Goal: Entertainment & Leisure: Browse casually

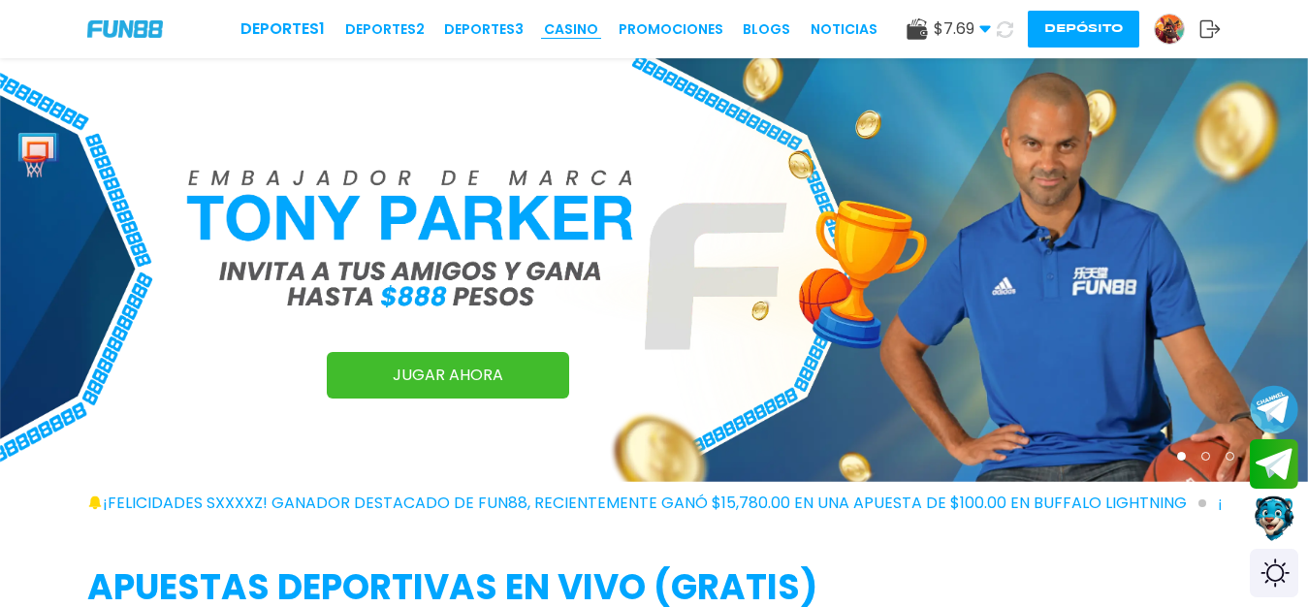
click at [565, 29] on link "CASINO" at bounding box center [571, 29] width 54 height 20
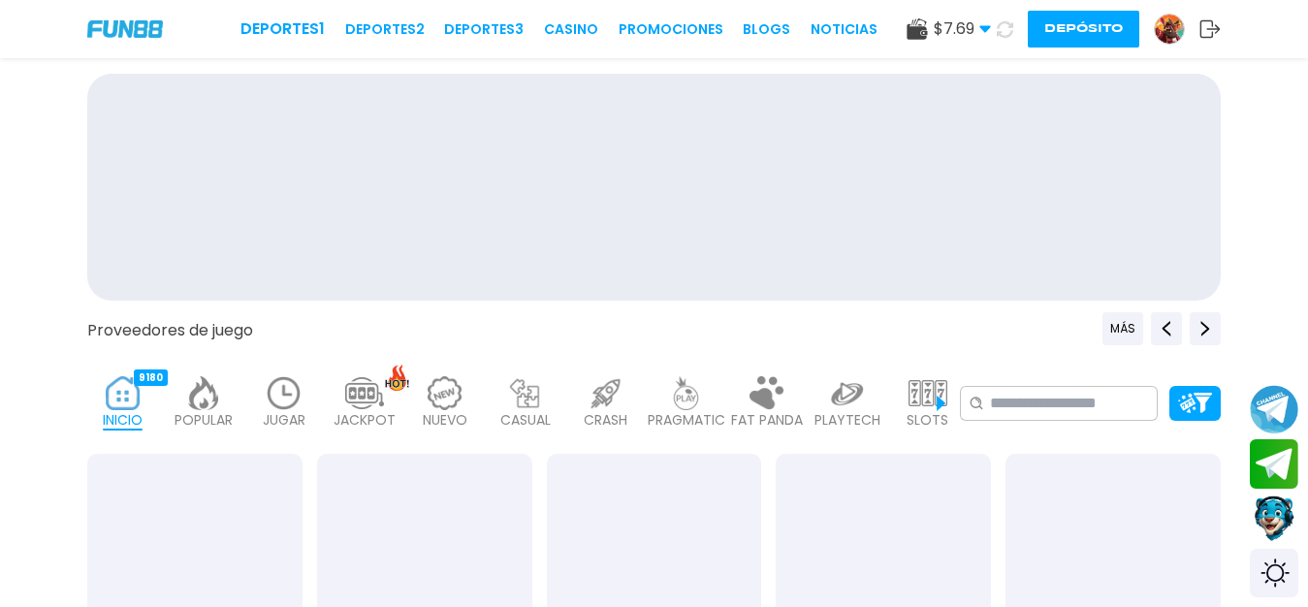
scroll to position [139, 0]
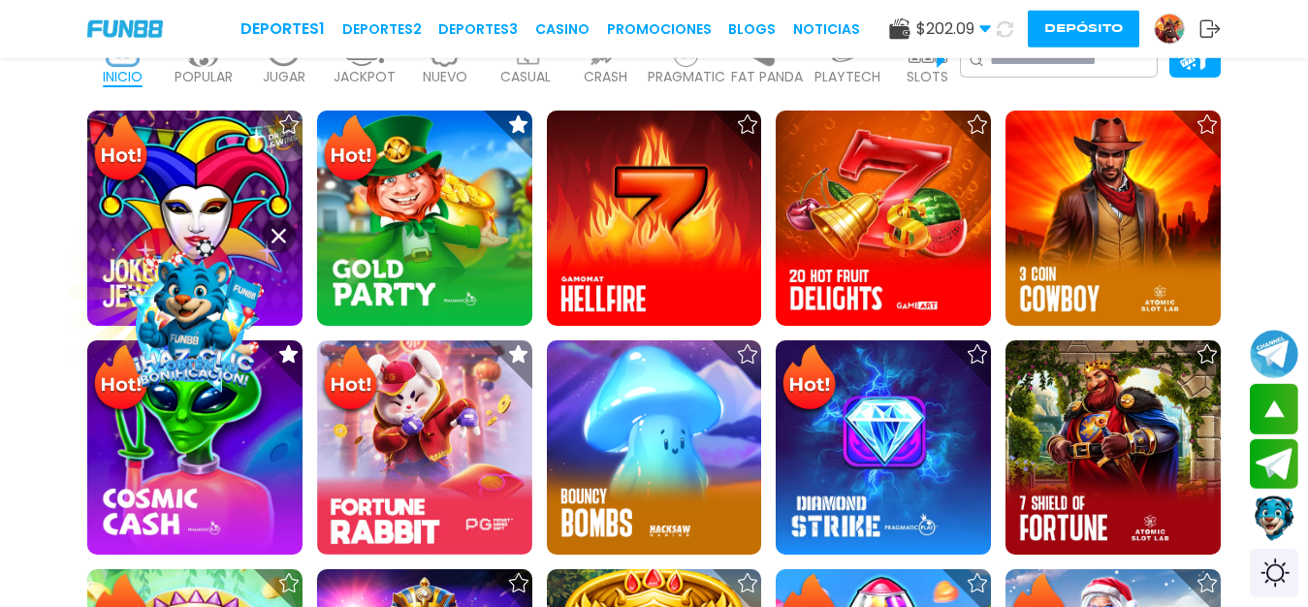
scroll to position [515, 0]
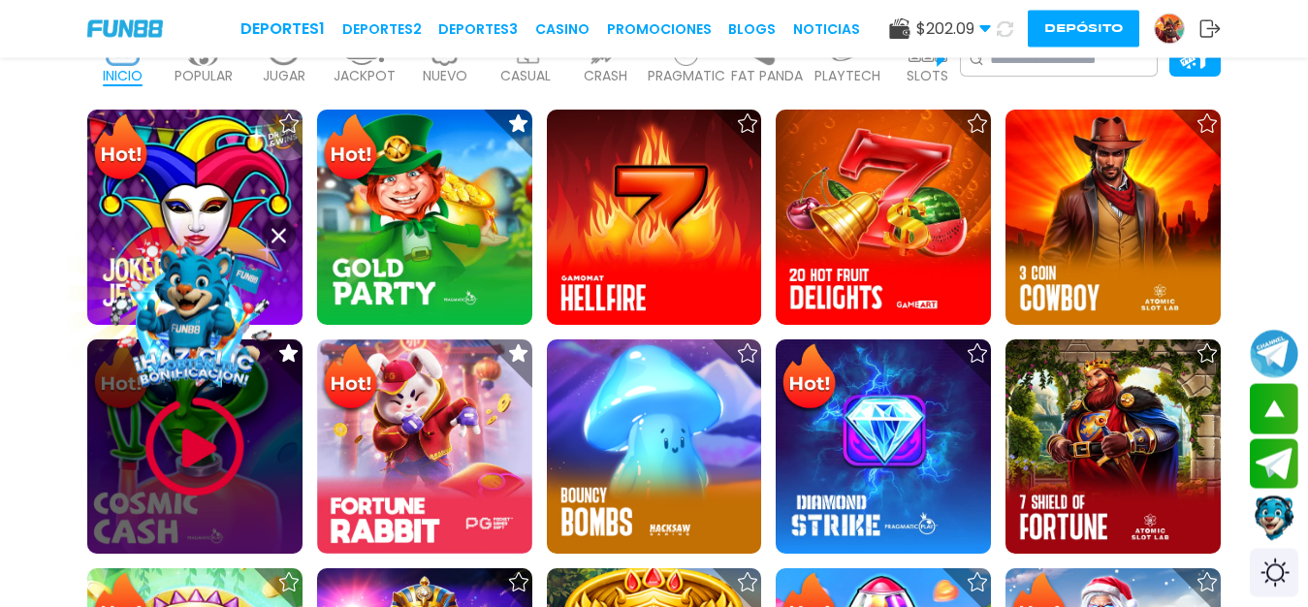
click at [188, 443] on img at bounding box center [195, 447] width 116 height 116
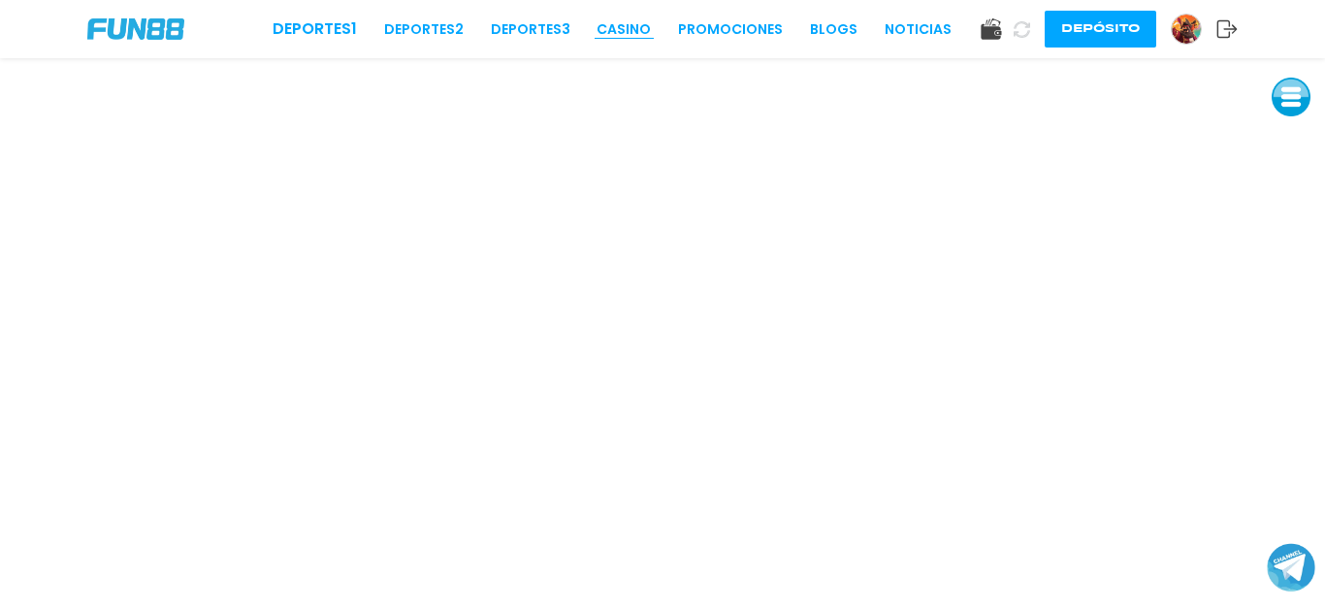
click at [631, 20] on link "CASINO" at bounding box center [623, 29] width 54 height 20
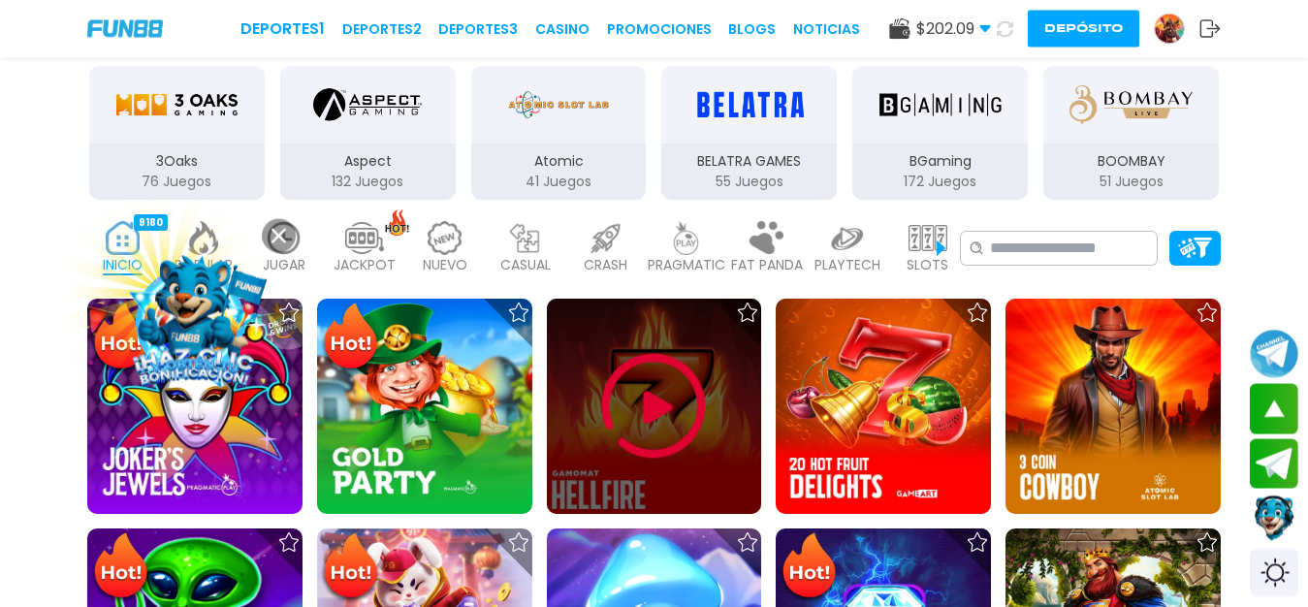
click at [632, 419] on img at bounding box center [654, 406] width 116 height 116
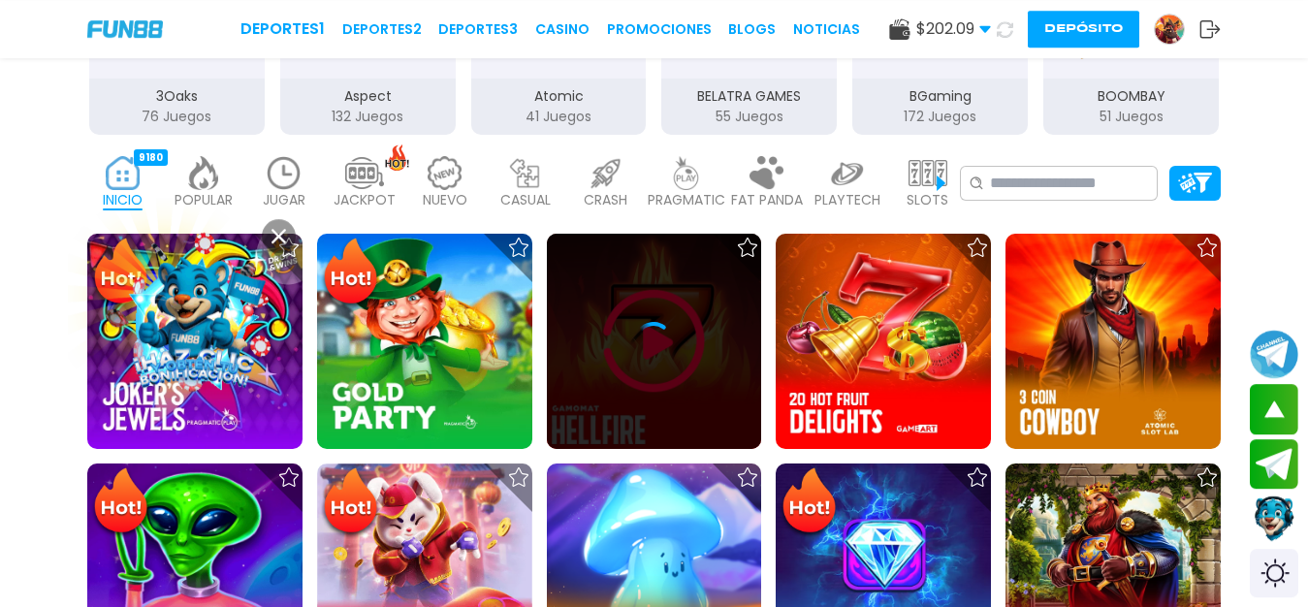
scroll to position [374, 0]
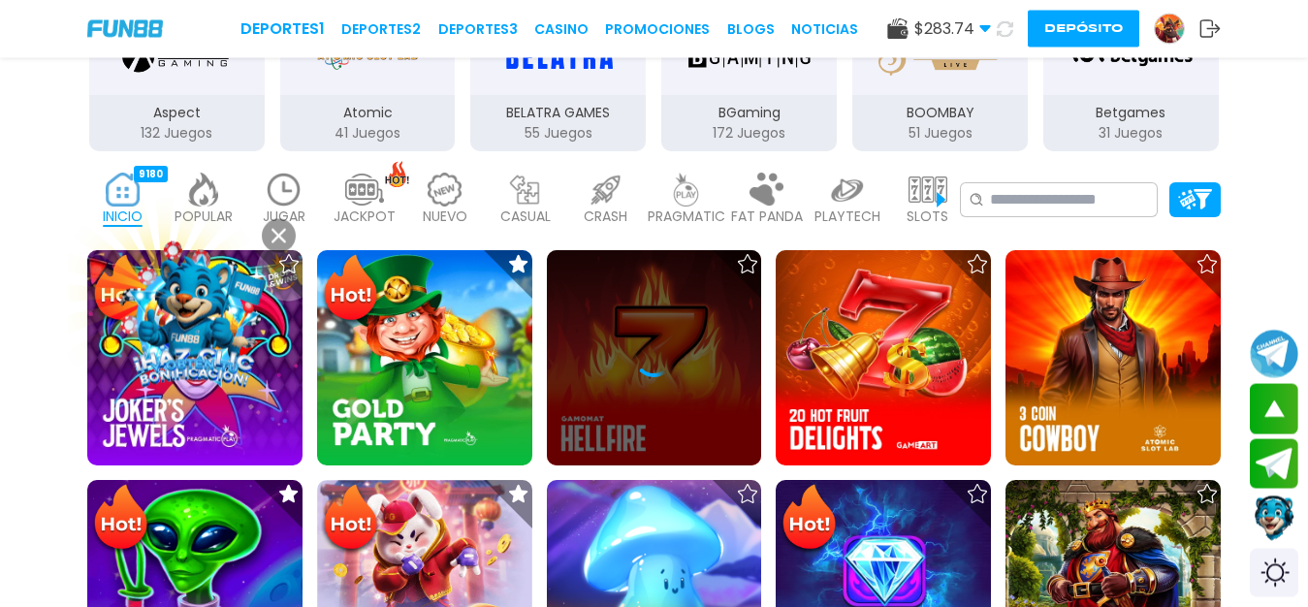
click at [296, 193] on img at bounding box center [284, 190] width 39 height 34
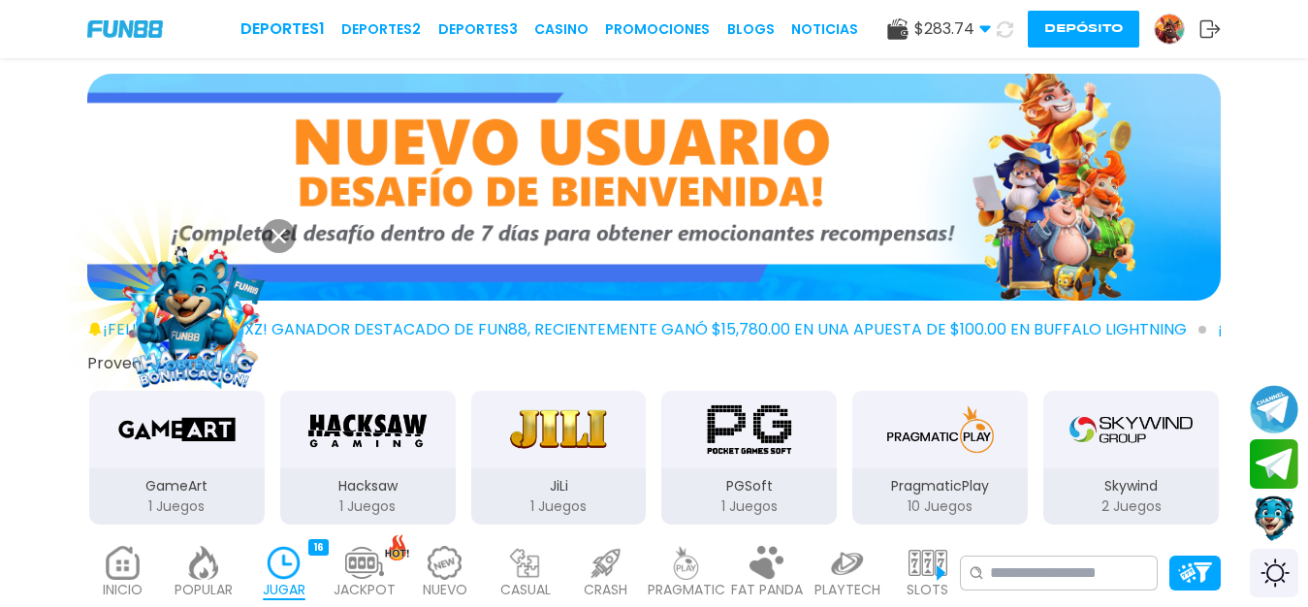
click at [282, 600] on p "JUGAR" at bounding box center [284, 590] width 43 height 20
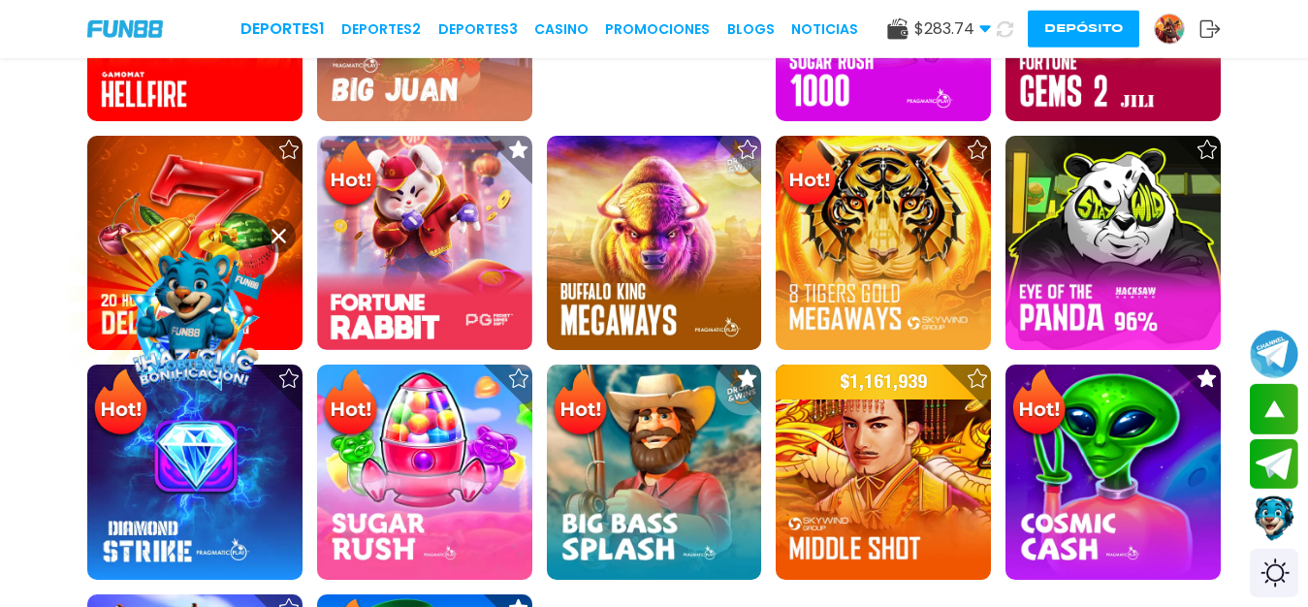
scroll to position [716, 0]
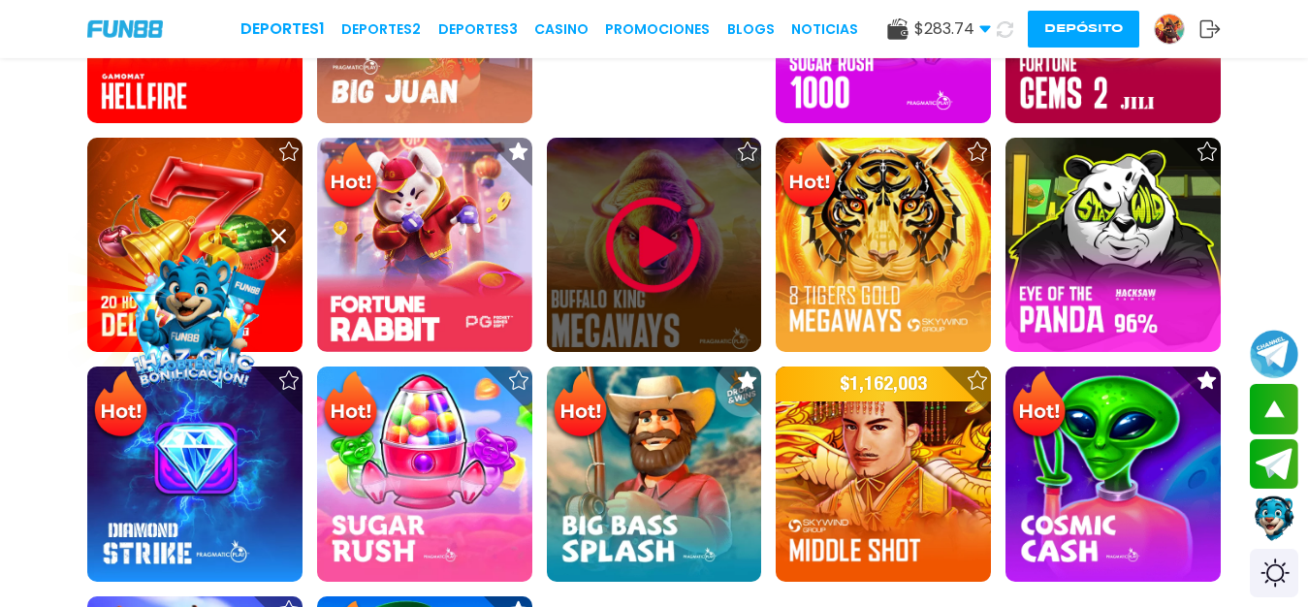
click at [621, 304] on img at bounding box center [654, 245] width 116 height 116
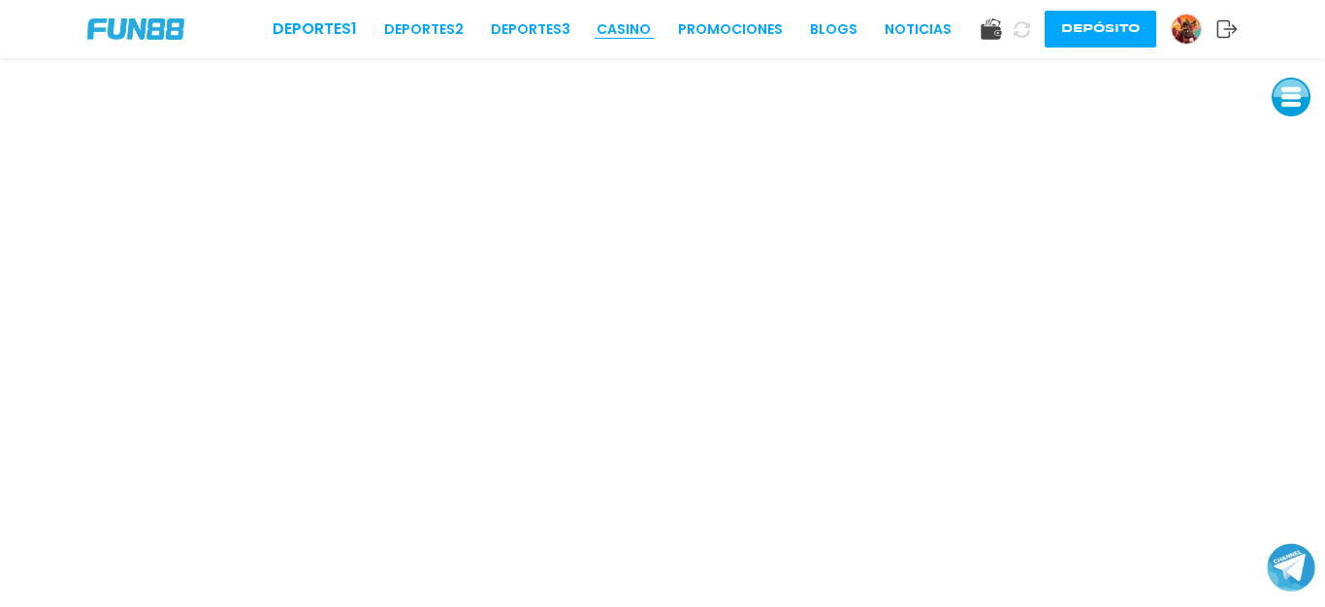
click at [630, 33] on link "CASINO" at bounding box center [623, 29] width 54 height 20
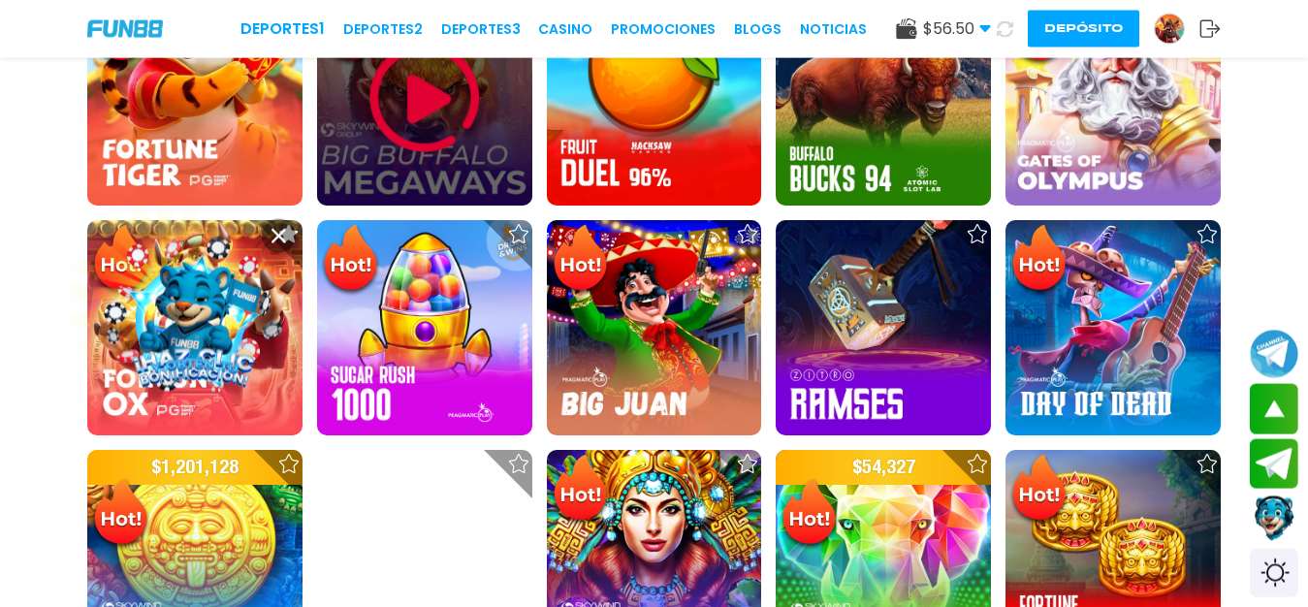
scroll to position [1346, 0]
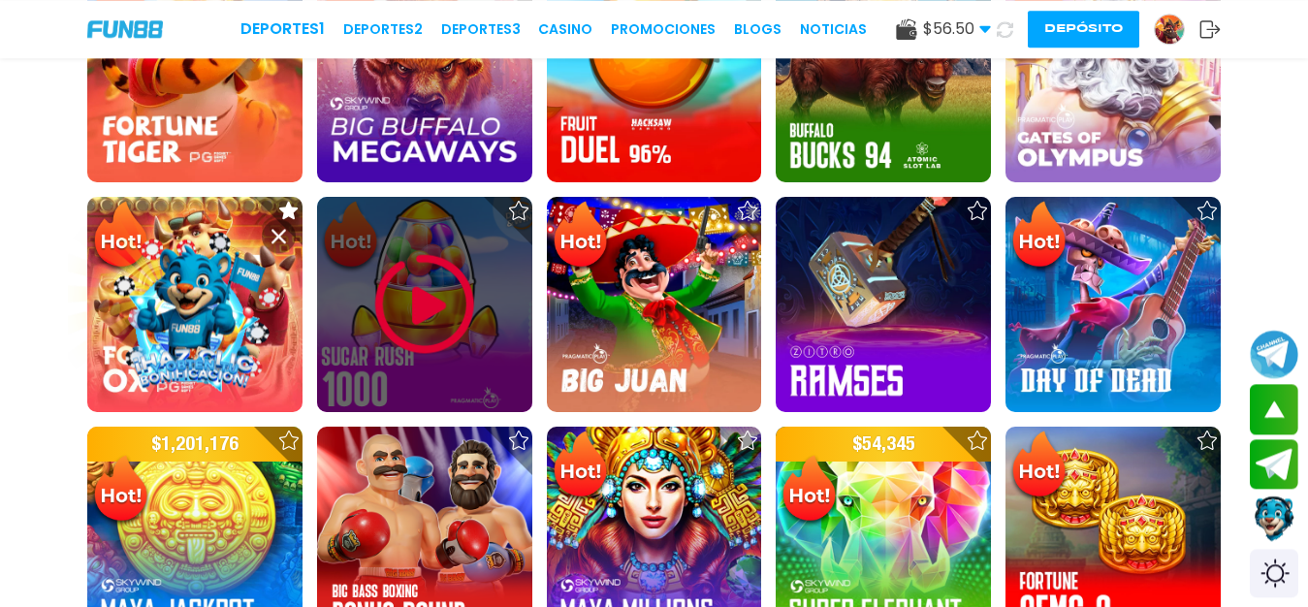
click at [396, 301] on img at bounding box center [425, 304] width 116 height 116
